Goal: Task Accomplishment & Management: Use online tool/utility

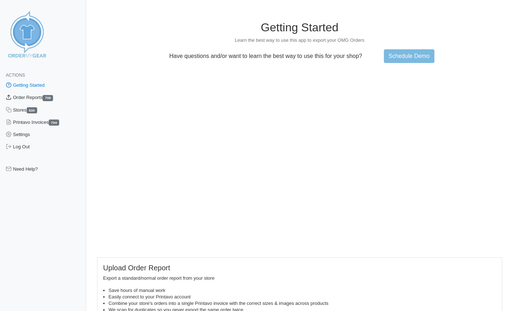
click at [42, 97] on link "Order Reports 706" at bounding box center [43, 98] width 86 height 12
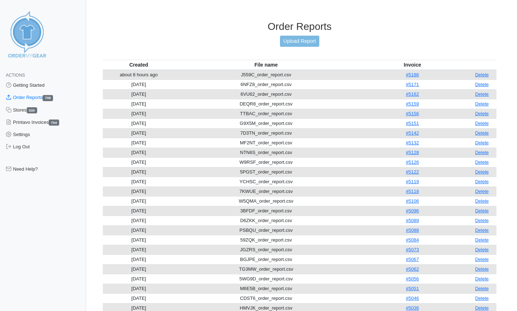
click at [310, 43] on link "Upload Report" at bounding box center [299, 41] width 39 height 11
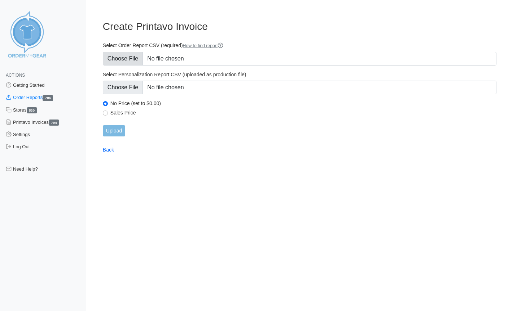
click at [134, 62] on input "Select Order Report CSV (required) How to find report" at bounding box center [299, 59] width 393 height 14
type input "C:\fakepath\QAXYW_order_report.csv"
click at [129, 128] on div "Upload" at bounding box center [299, 130] width 393 height 11
click at [128, 128] on div "Upload" at bounding box center [299, 130] width 393 height 11
click at [119, 131] on input "Upload" at bounding box center [114, 130] width 22 height 11
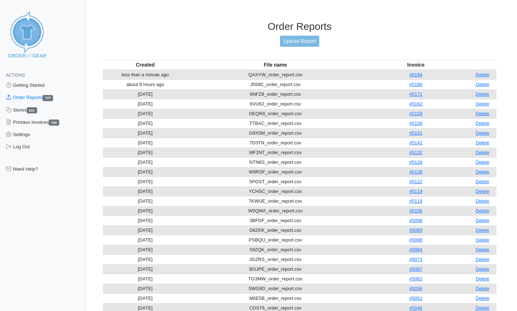
click at [289, 34] on div "Order Reports Upload Report" at bounding box center [299, 40] width 393 height 39
click at [288, 37] on link "Upload Report" at bounding box center [299, 41] width 39 height 11
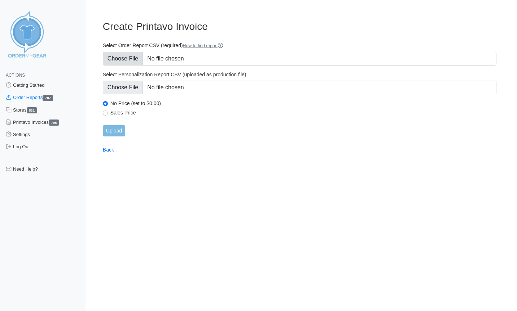
click at [120, 56] on input "Select Order Report CSV (required) How to find report" at bounding box center [299, 59] width 393 height 14
type input "C:\fakepath\KSE2F_order_report.csv"
click at [116, 132] on input "Upload" at bounding box center [114, 130] width 22 height 11
